Goal: Information Seeking & Learning: Check status

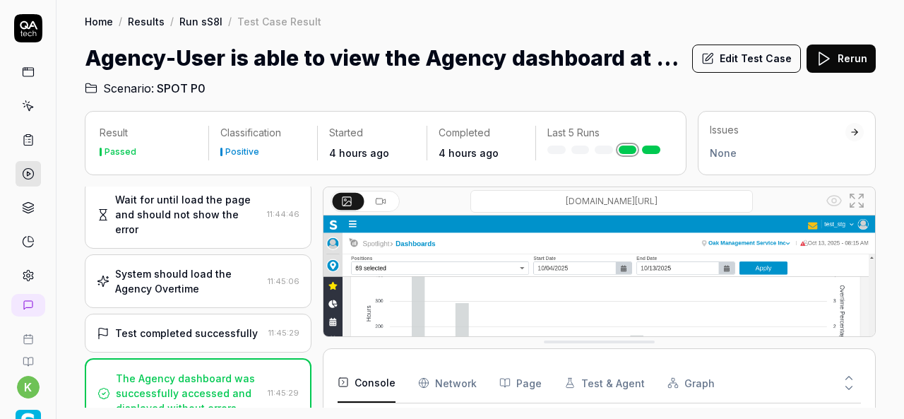
scroll to position [2031, 0]
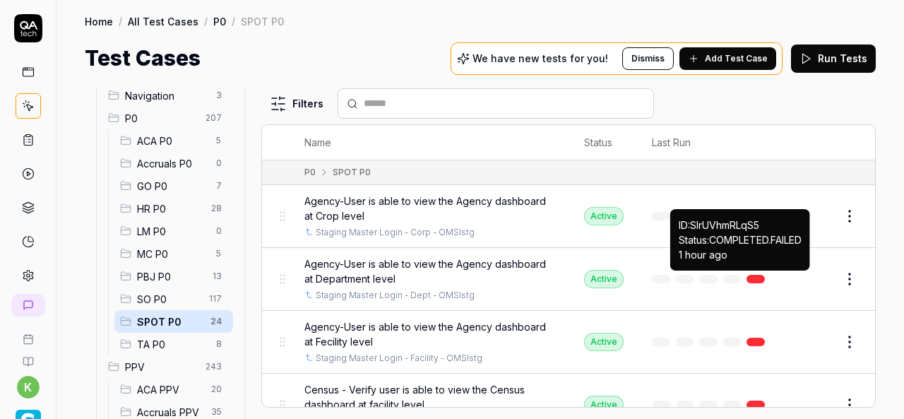
click at [746, 279] on link at bounding box center [755, 279] width 18 height 8
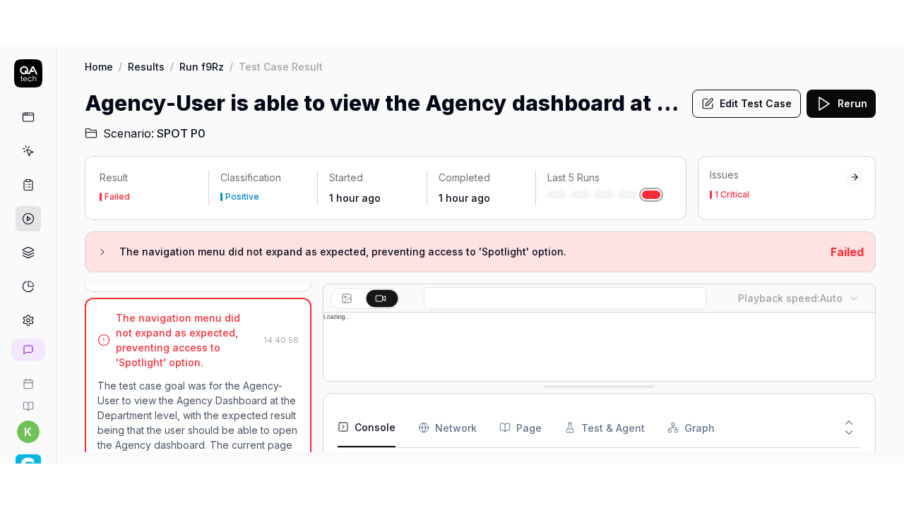
scroll to position [252, 0]
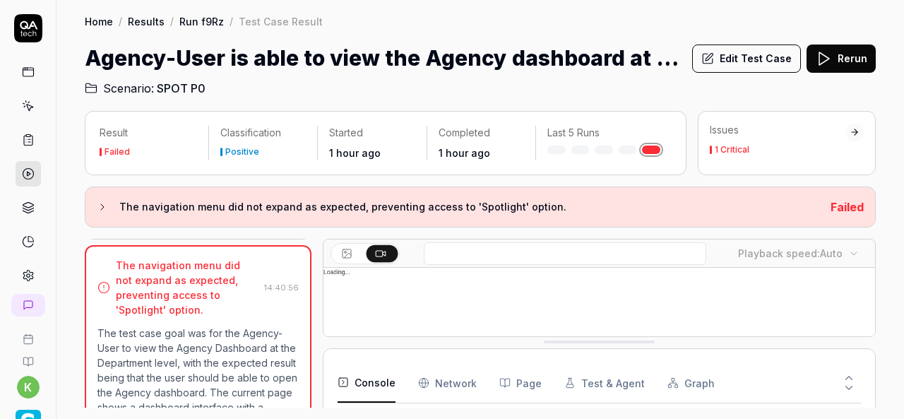
click at [386, 247] on button at bounding box center [382, 252] width 32 height 17
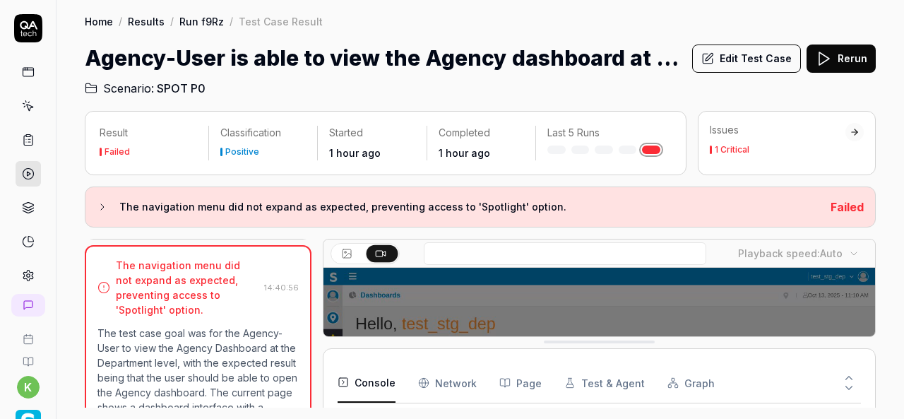
click at [383, 251] on icon at bounding box center [384, 253] width 3 height 4
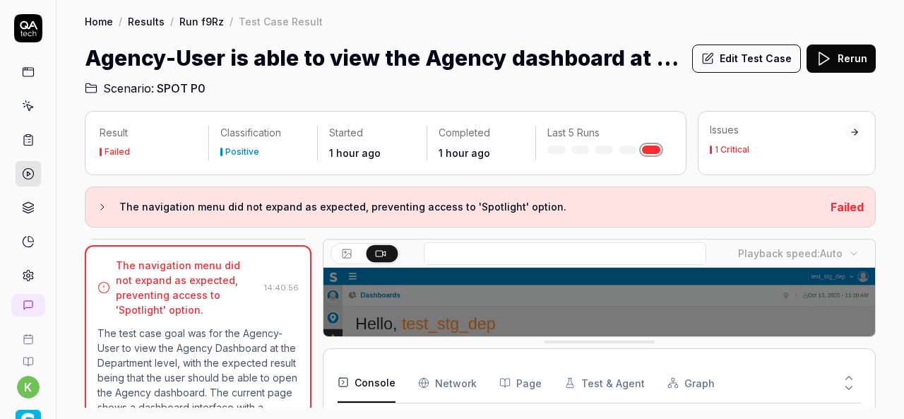
click at [383, 251] on icon at bounding box center [384, 253] width 3 height 4
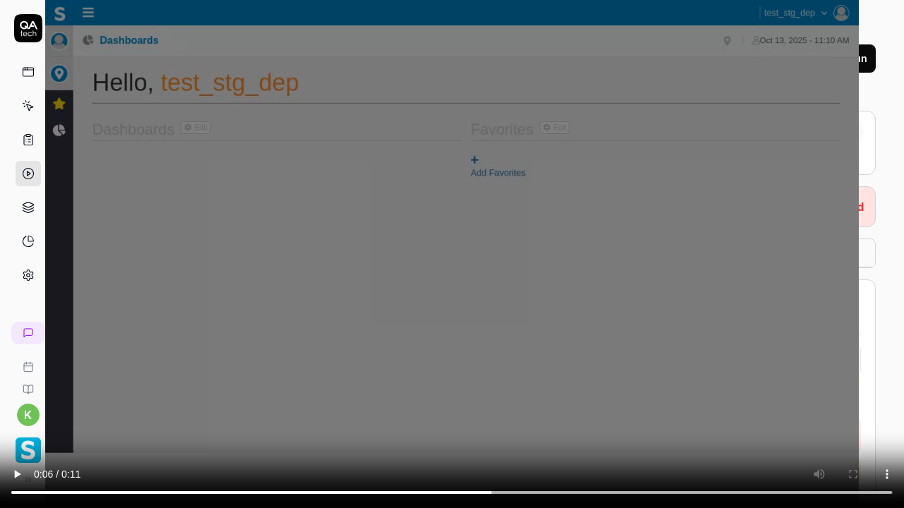
click at [547, 359] on video at bounding box center [452, 254] width 904 height 508
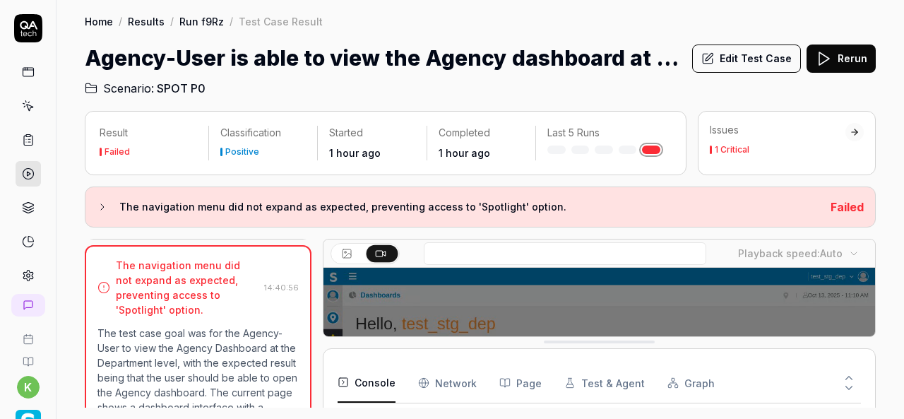
drag, startPoint x: 547, startPoint y: 359, endPoint x: 547, endPoint y: 298, distance: 61.4
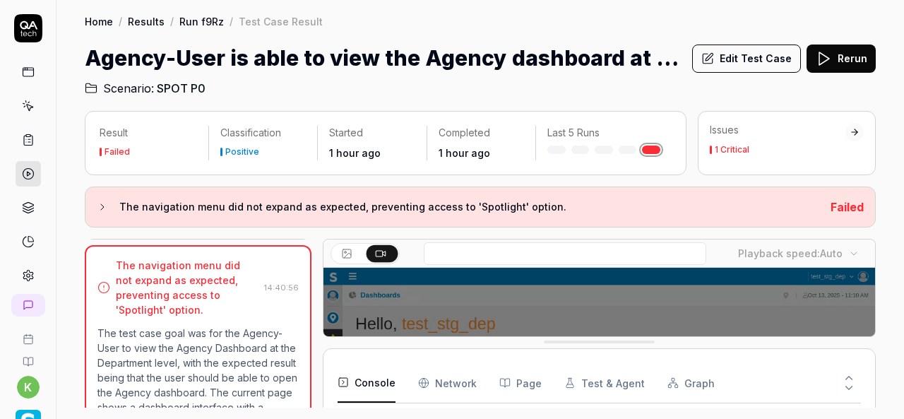
scroll to position [73, 0]
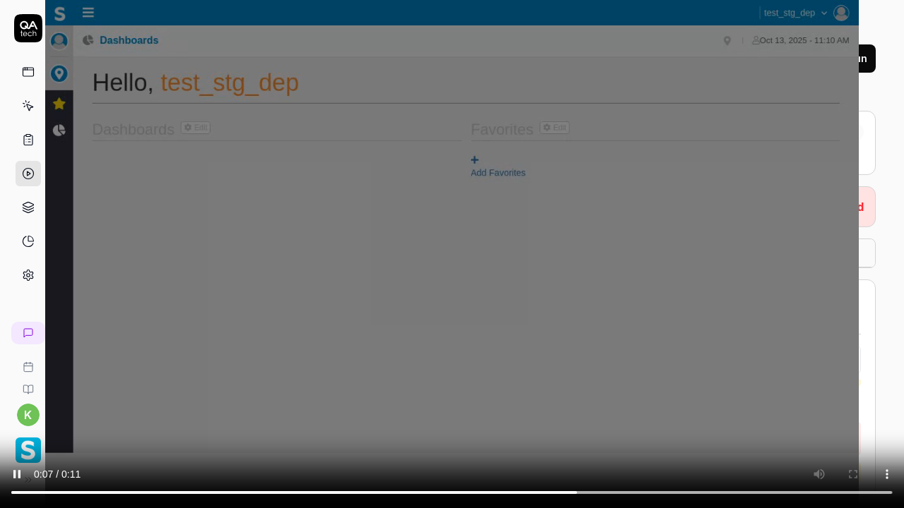
click at [353, 377] on video at bounding box center [452, 254] width 904 height 508
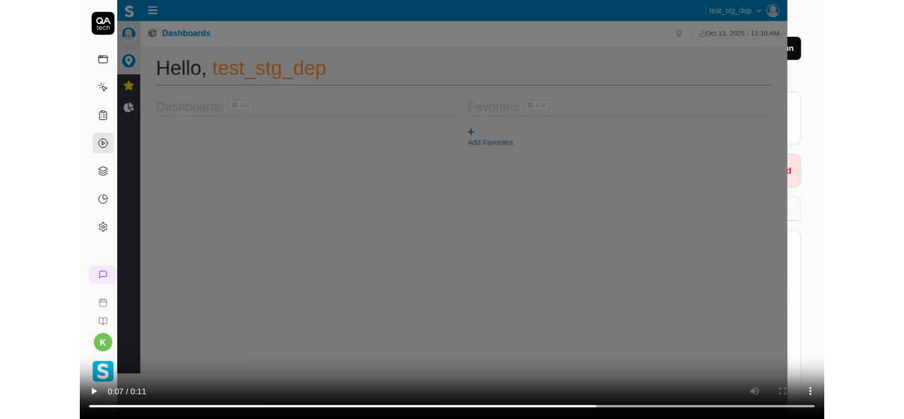
scroll to position [80, 0]
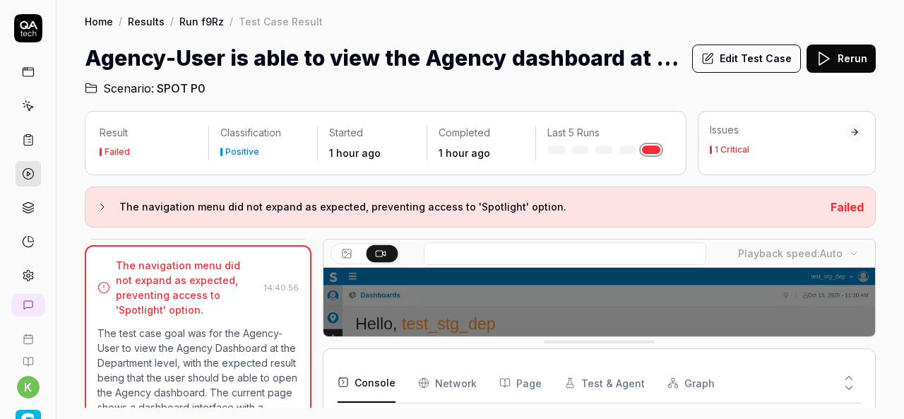
click at [376, 25] on div "Home / Results / Run f9Rz / Test Case Result" at bounding box center [480, 21] width 791 height 14
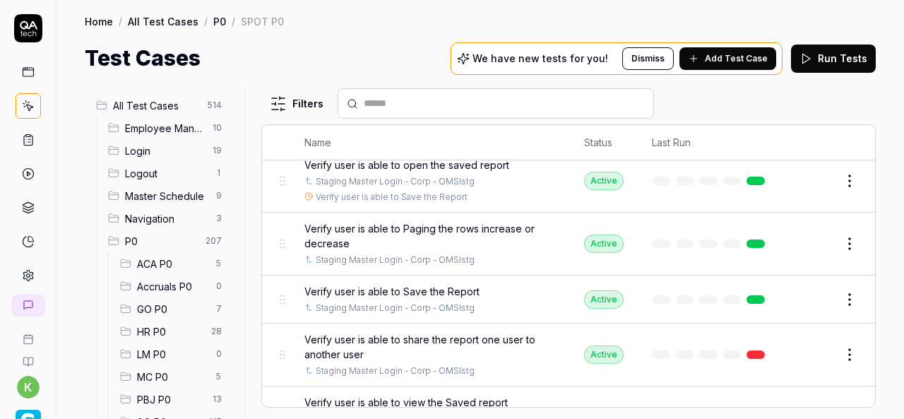
scroll to position [1176, 0]
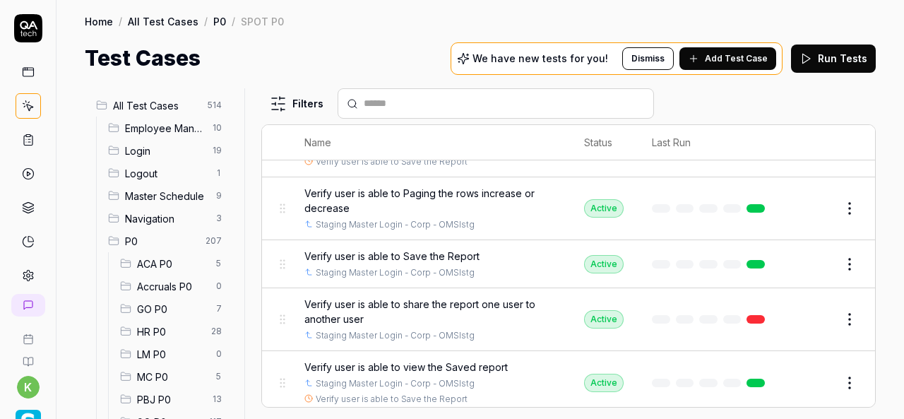
click at [746, 318] on td at bounding box center [711, 319] width 147 height 63
click at [746, 315] on link at bounding box center [755, 319] width 18 height 8
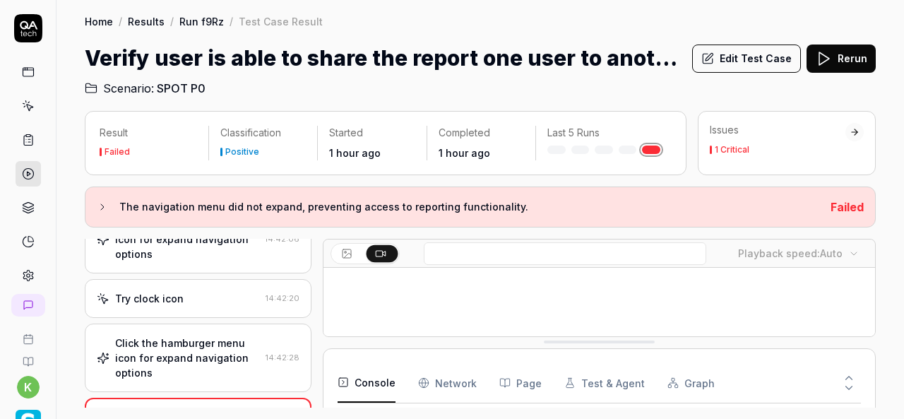
scroll to position [204, 0]
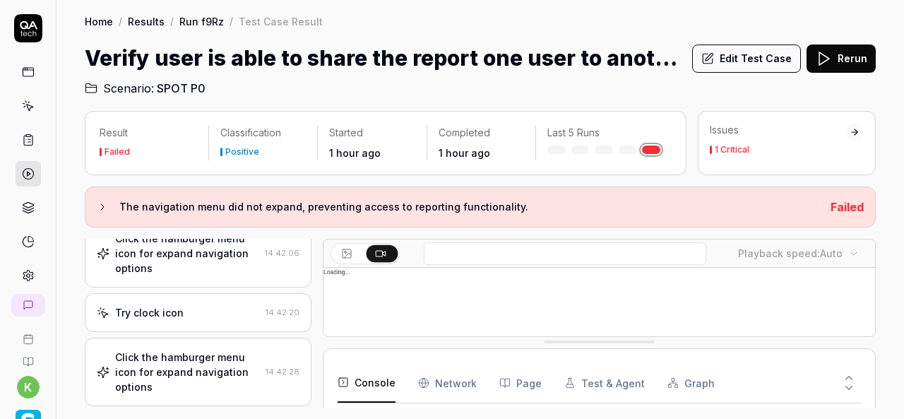
click at [208, 370] on div "Click the hamburger menu icon for expand navigation options" at bounding box center [187, 372] width 145 height 44
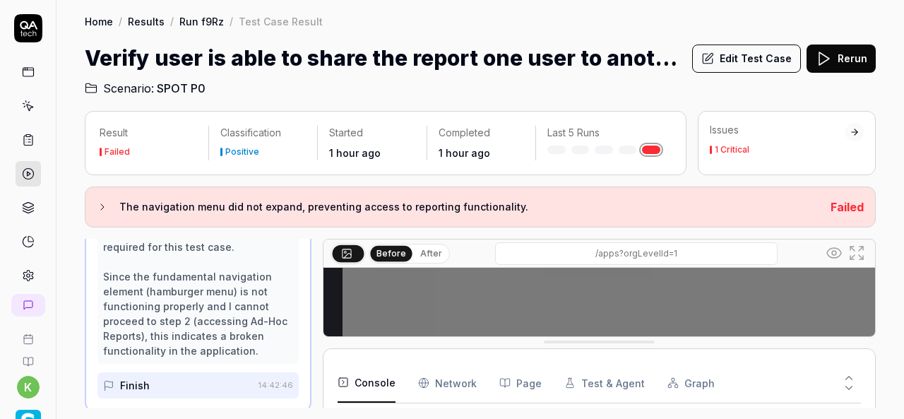
scroll to position [268, 0]
